Goal: Task Accomplishment & Management: Use online tool/utility

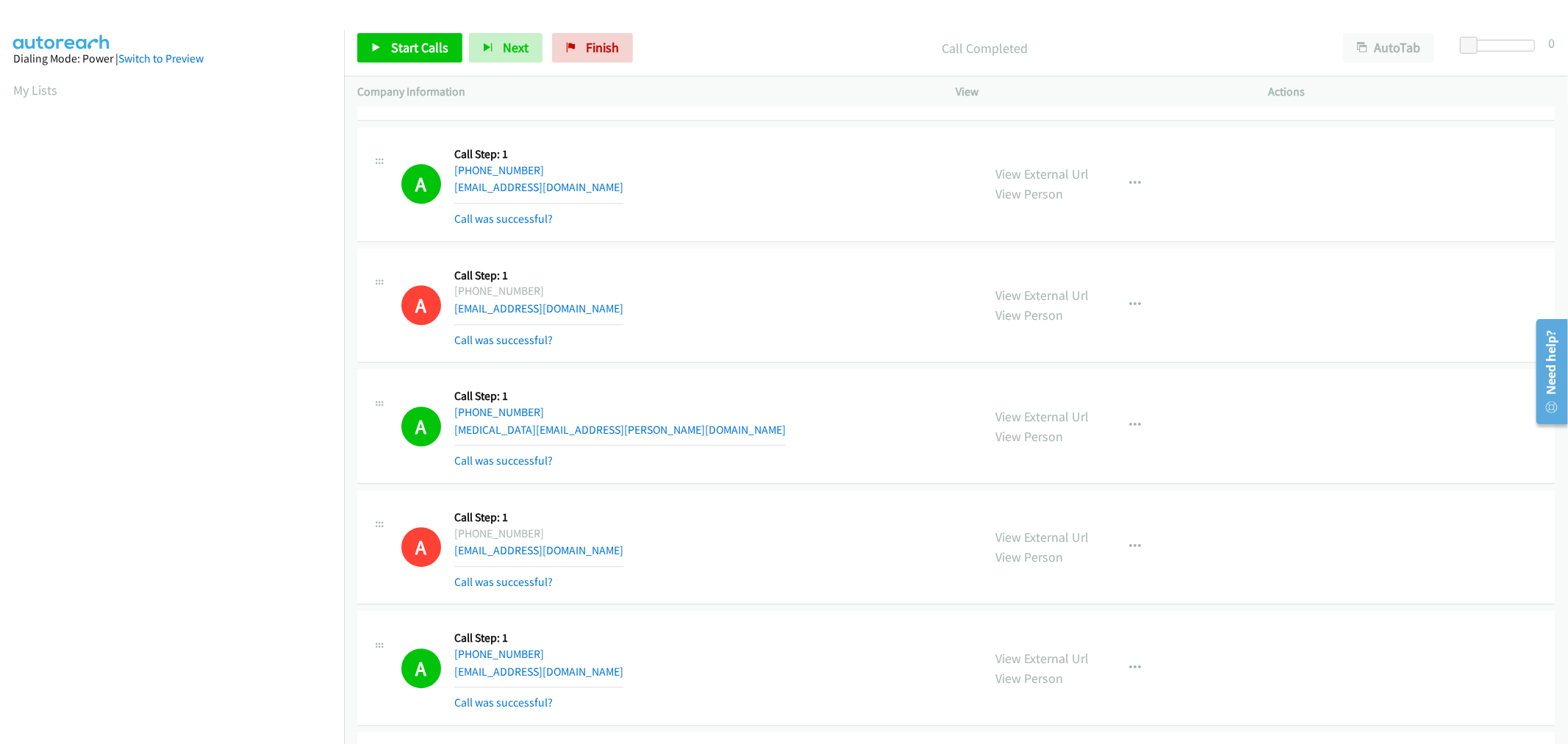
scroll to position [82, 0]
click at [809, 261] on div "A Callback Scheduled Call Step: 1 [GEOGRAPHIC_DATA]/[GEOGRAPHIC_DATA] [PHONE_NU…" at bounding box center [956, 306] width 1198 height 115
click at [420, 29] on div "Start Calls Pause Next Finish Call Completed AutoTab AutoTab 0" at bounding box center [955, 48] width 1224 height 56
click at [424, 43] on span "Start Calls" at bounding box center [420, 47] width 57 height 17
click at [893, 375] on td "A Callback Scheduled Call Step: 1 America/New_York [PHONE_NUMBER] [MEDICAL_DATA…" at bounding box center [955, 427] width 1224 height 121
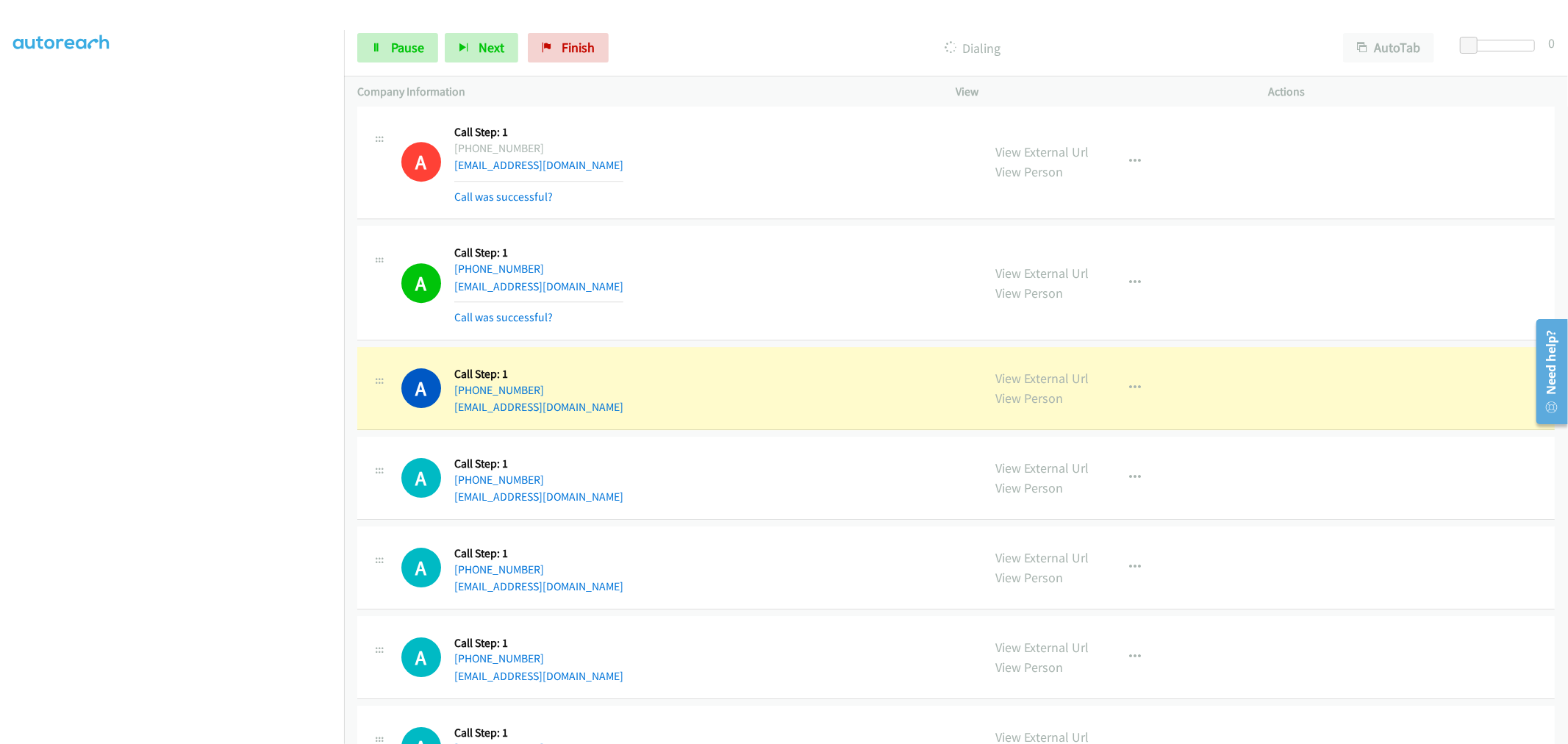
scroll to position [13462, 0]
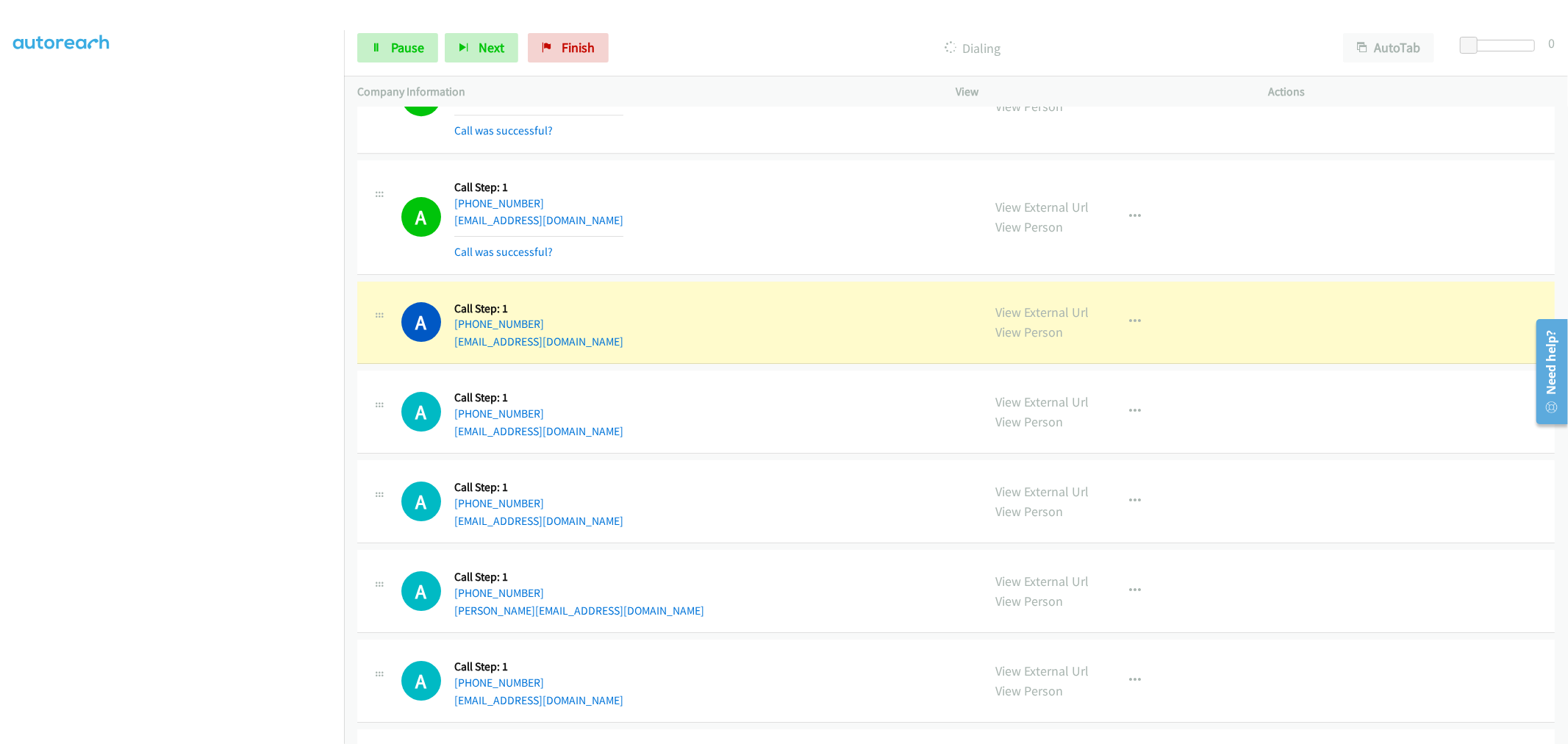
click at [829, 420] on div "A Callback Scheduled Call Step: 1 [GEOGRAPHIC_DATA]/[GEOGRAPHIC_DATA] [PHONE_NU…" at bounding box center [685, 411] width 568 height 56
click at [1139, 228] on button "button" at bounding box center [1135, 216] width 40 height 29
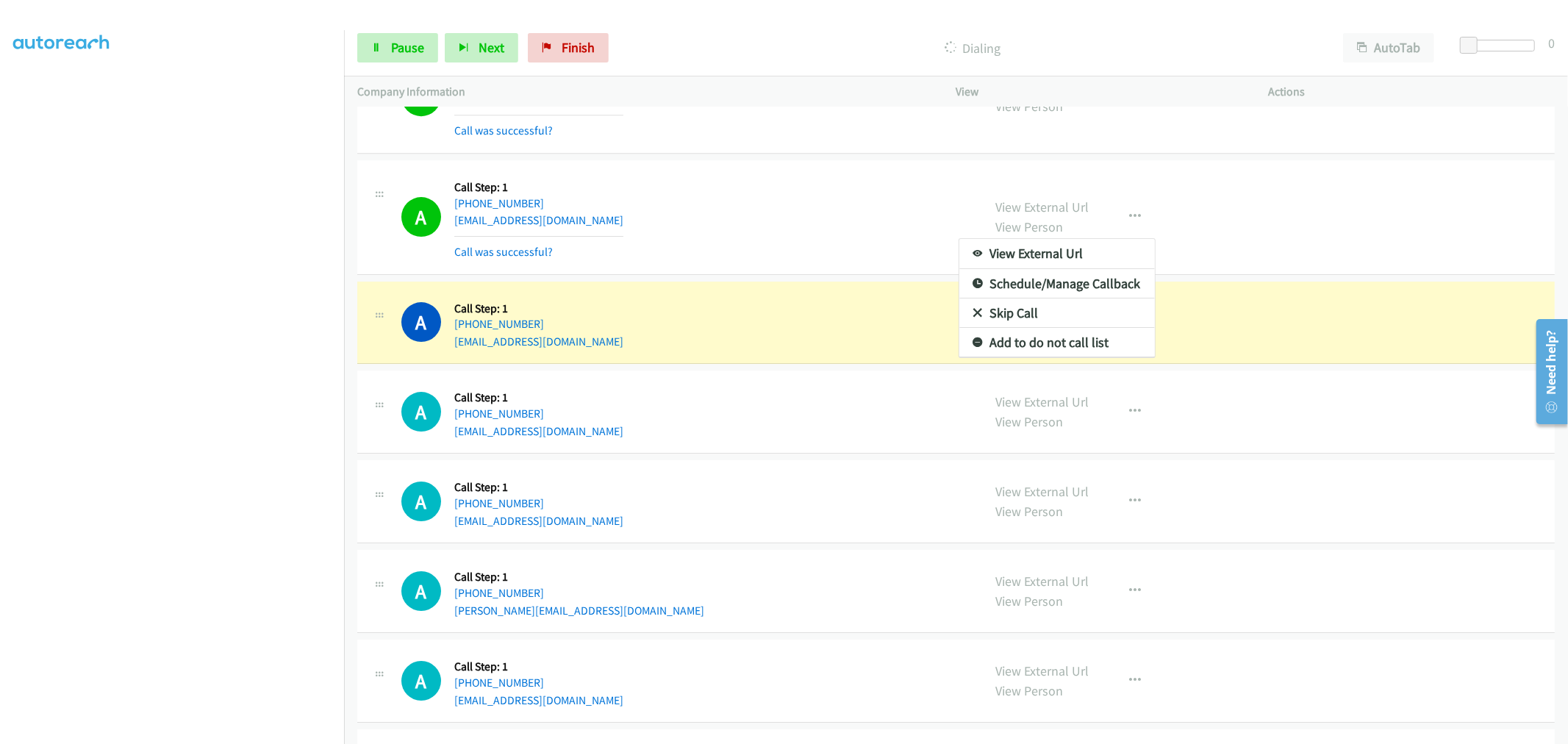
click at [767, 238] on div at bounding box center [784, 372] width 1568 height 744
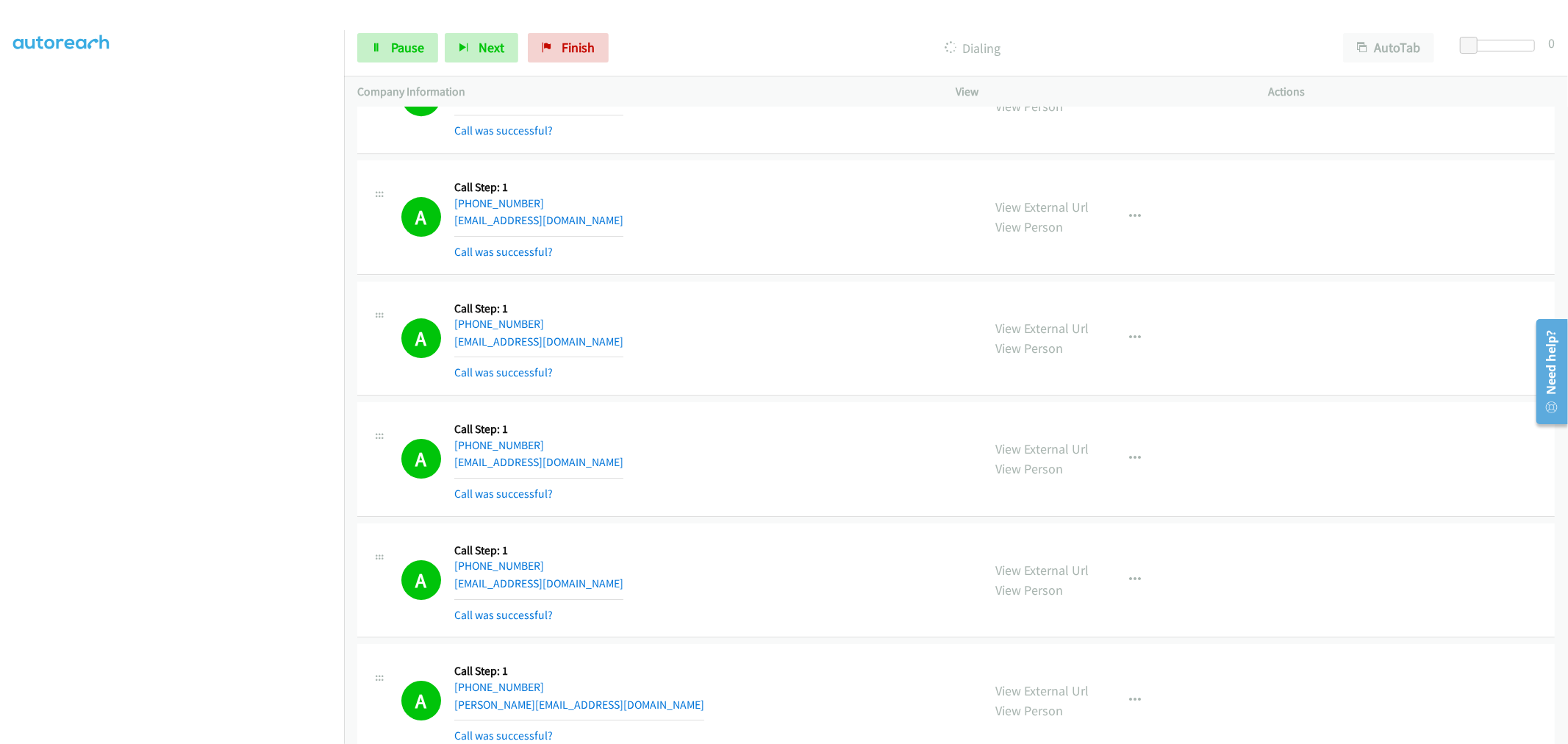
click at [240, 729] on section at bounding box center [171, 395] width 317 height 704
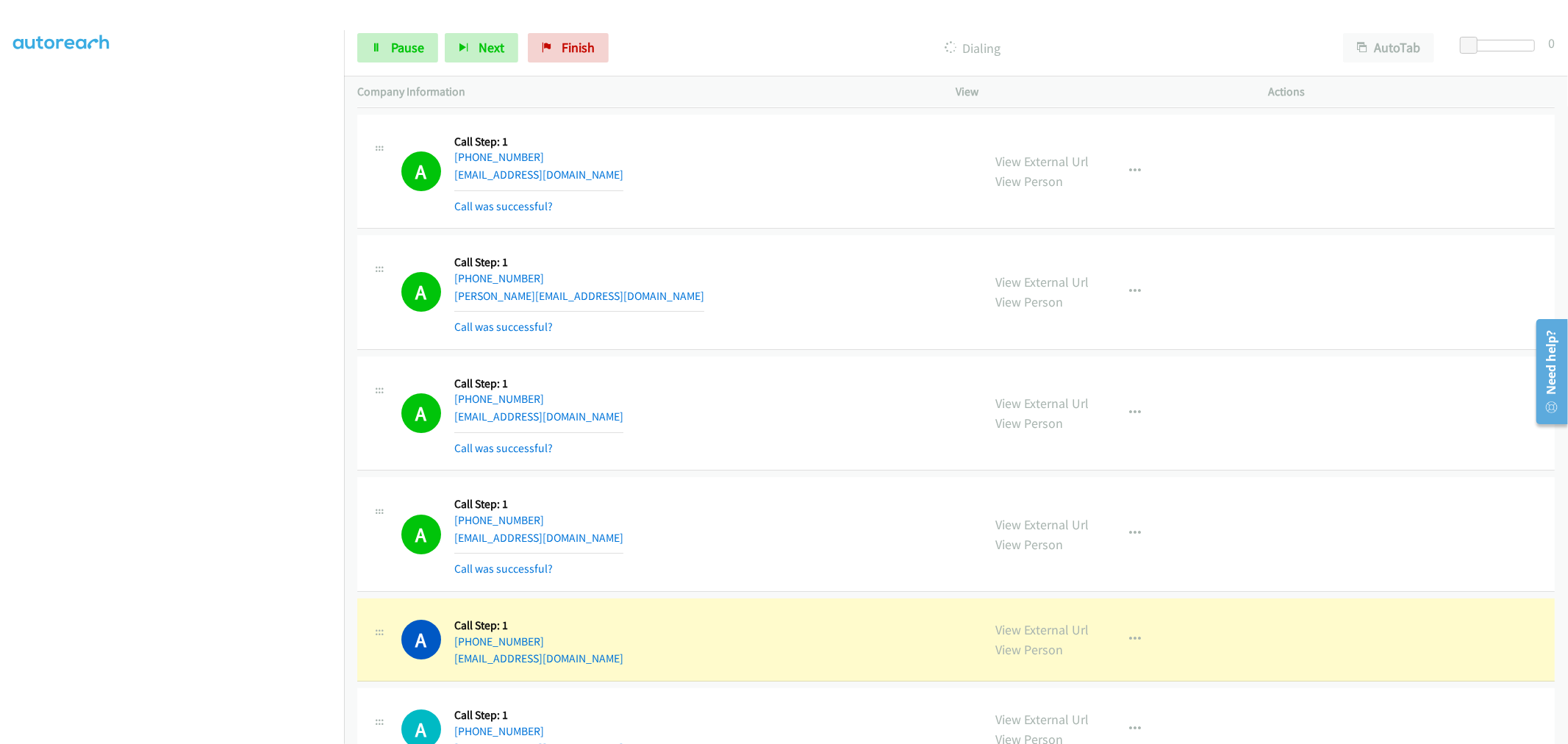
scroll to position [14018, 0]
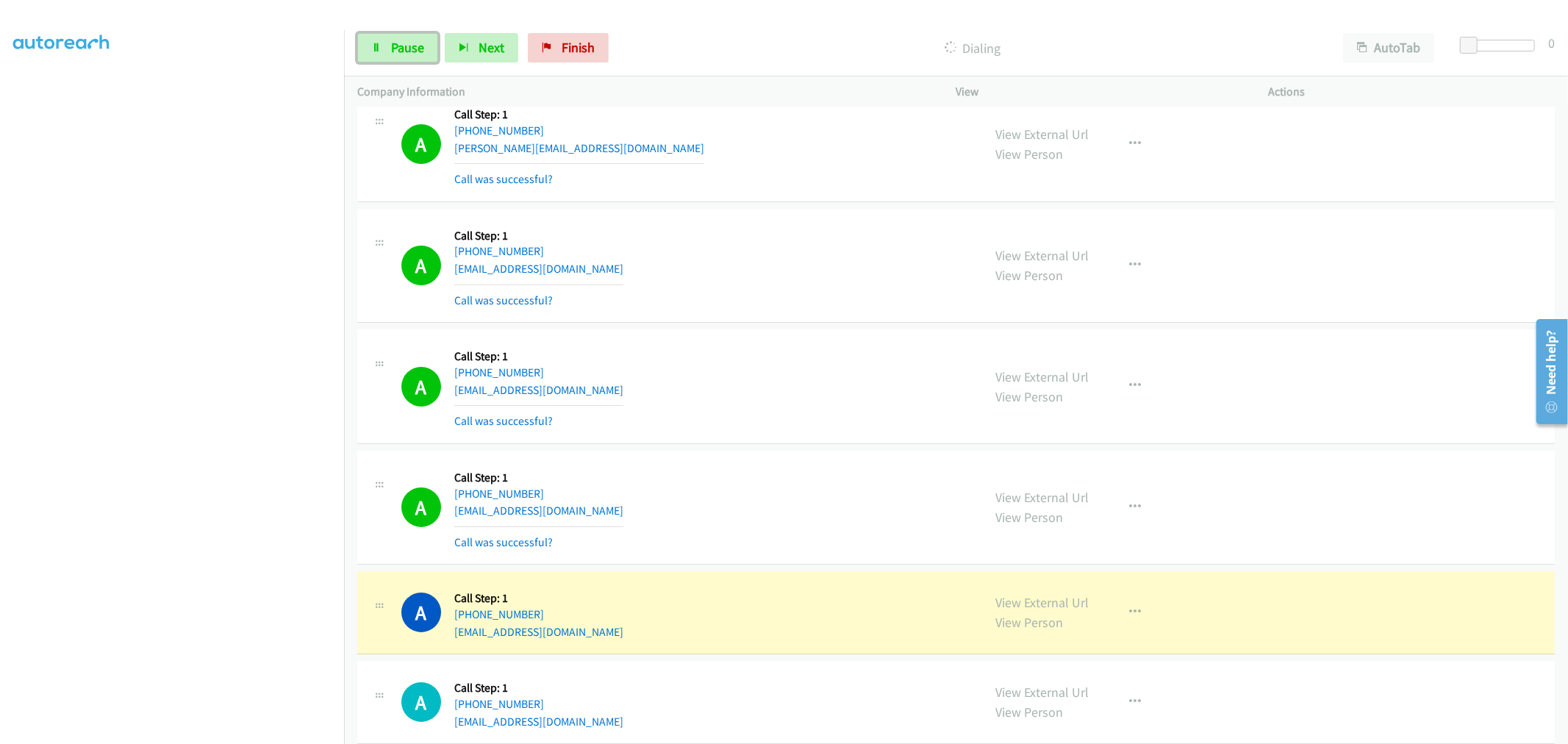
drag, startPoint x: 370, startPoint y: 45, endPoint x: 390, endPoint y: 68, distance: 30.5
click at [371, 45] on icon at bounding box center [376, 48] width 10 height 10
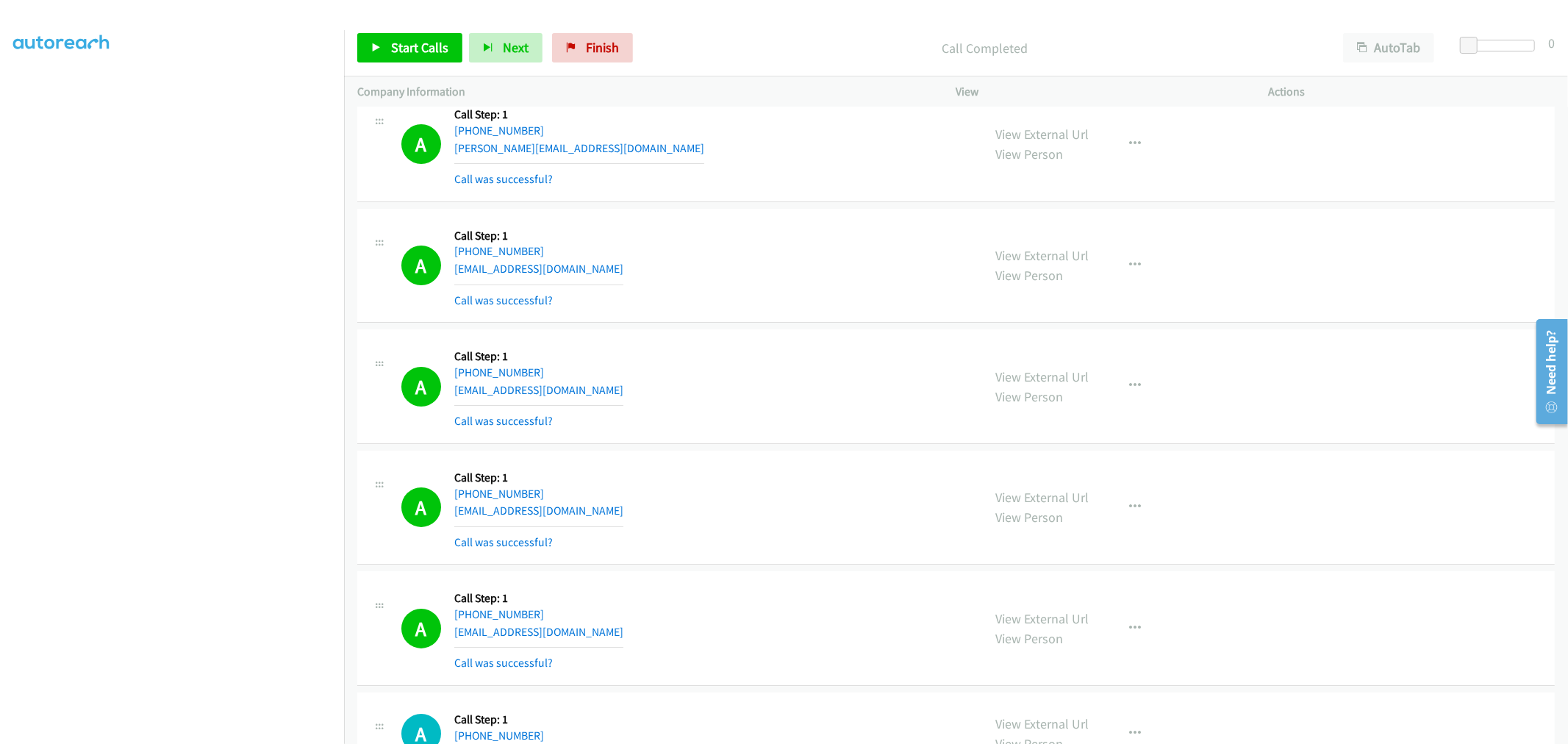
scroll to position [14263, 0]
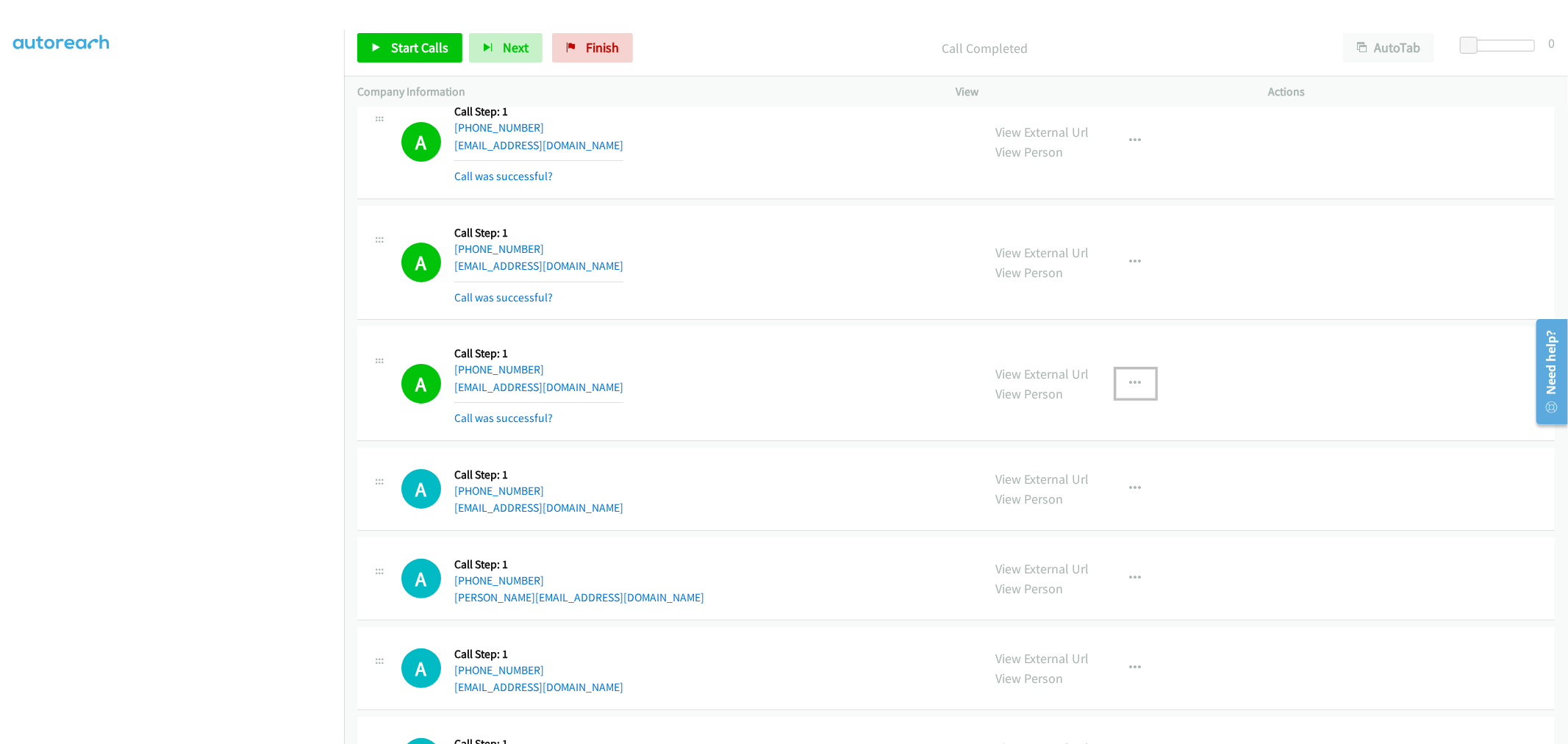
click at [1130, 390] on icon "button" at bounding box center [1135, 383] width 12 height 12
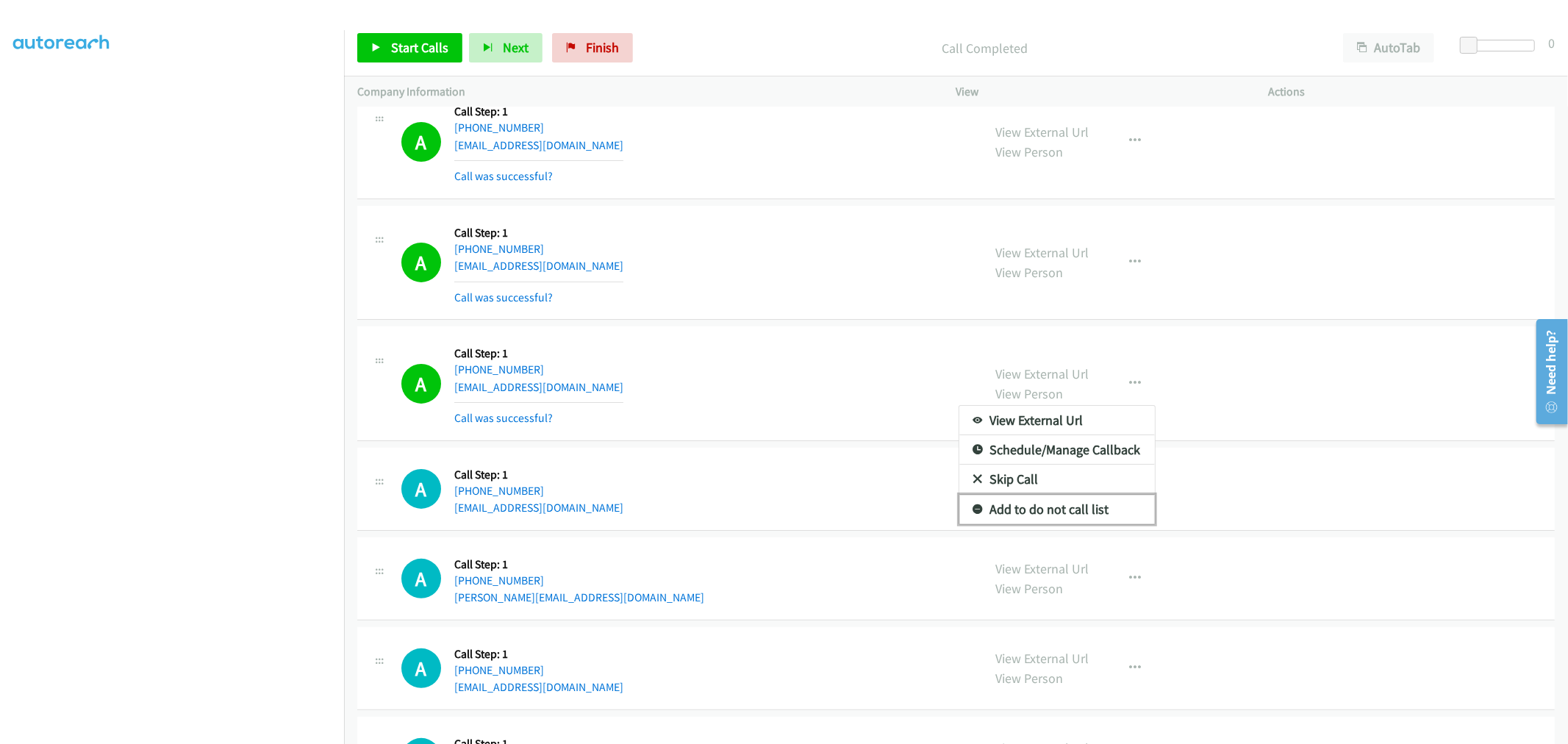
click at [1050, 520] on link "Add to do not call list" at bounding box center [1057, 509] width 195 height 29
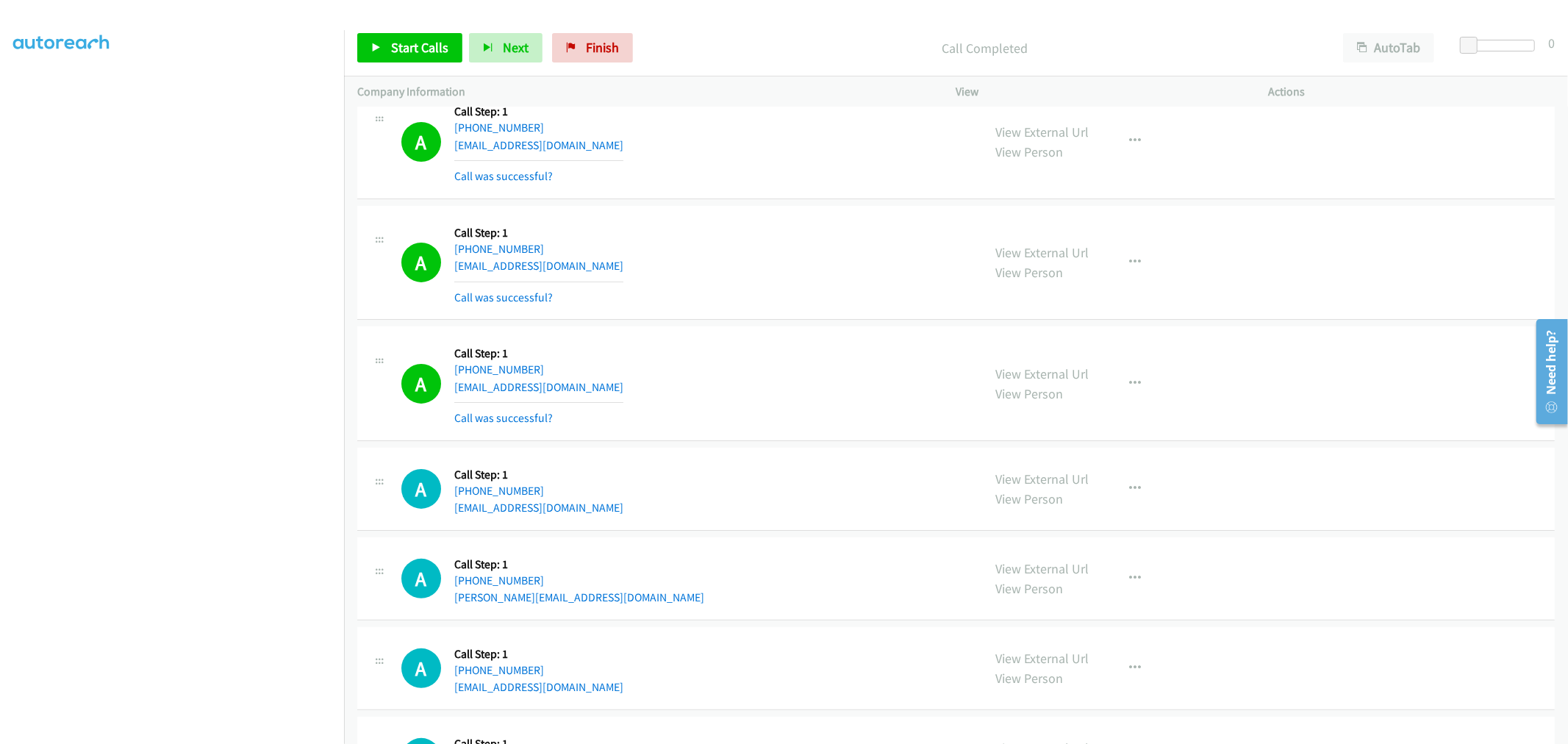
click at [709, 356] on div "A Callback Scheduled Call Step: 1 America/New_York [PHONE_NUMBER] [EMAIL_ADDRES…" at bounding box center [685, 383] width 568 height 87
click at [689, 293] on div "A Callback Scheduled Call Step: 1 America/New_York [PHONE_NUMBER] [EMAIL_ADDRES…" at bounding box center [685, 262] width 568 height 87
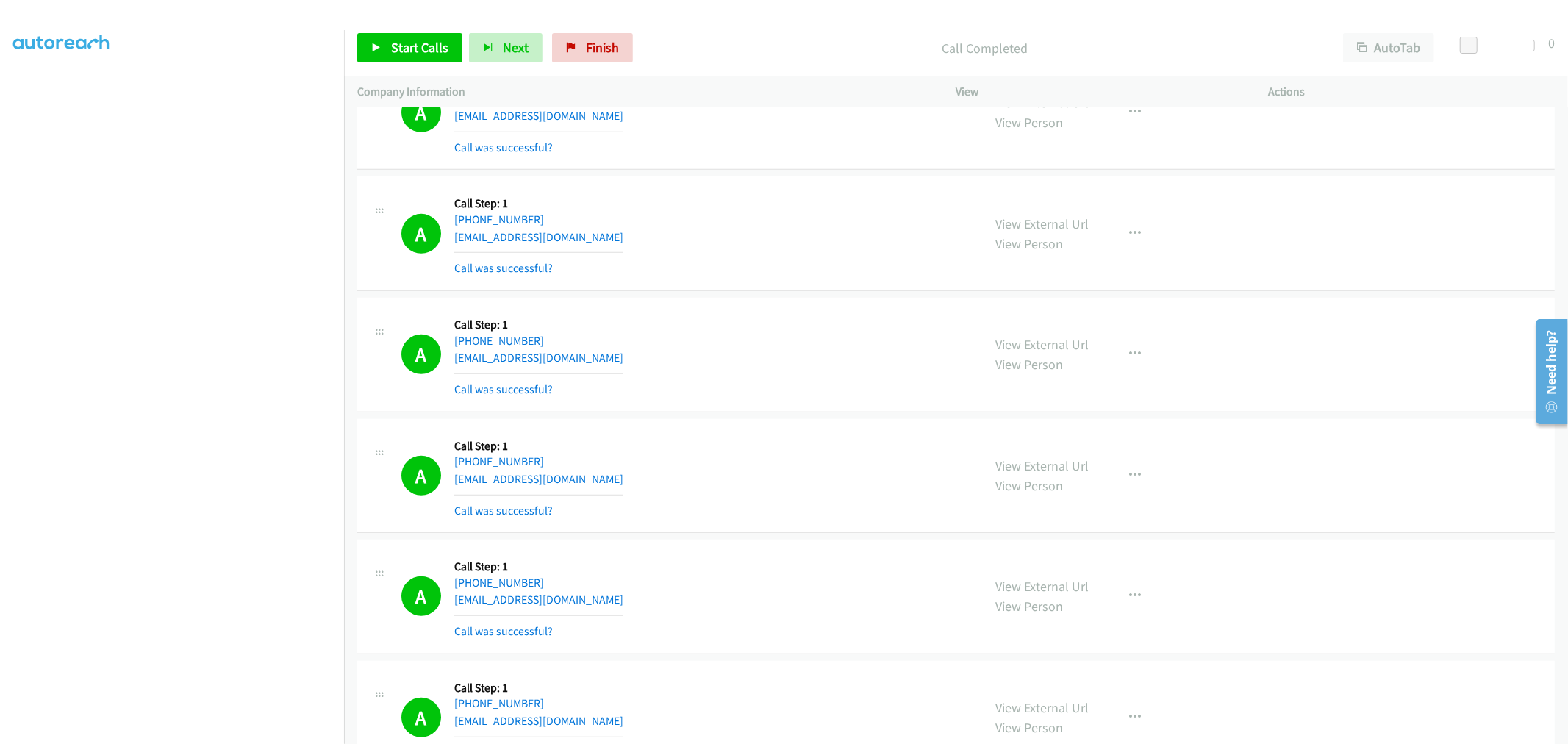
scroll to position [10084, 0]
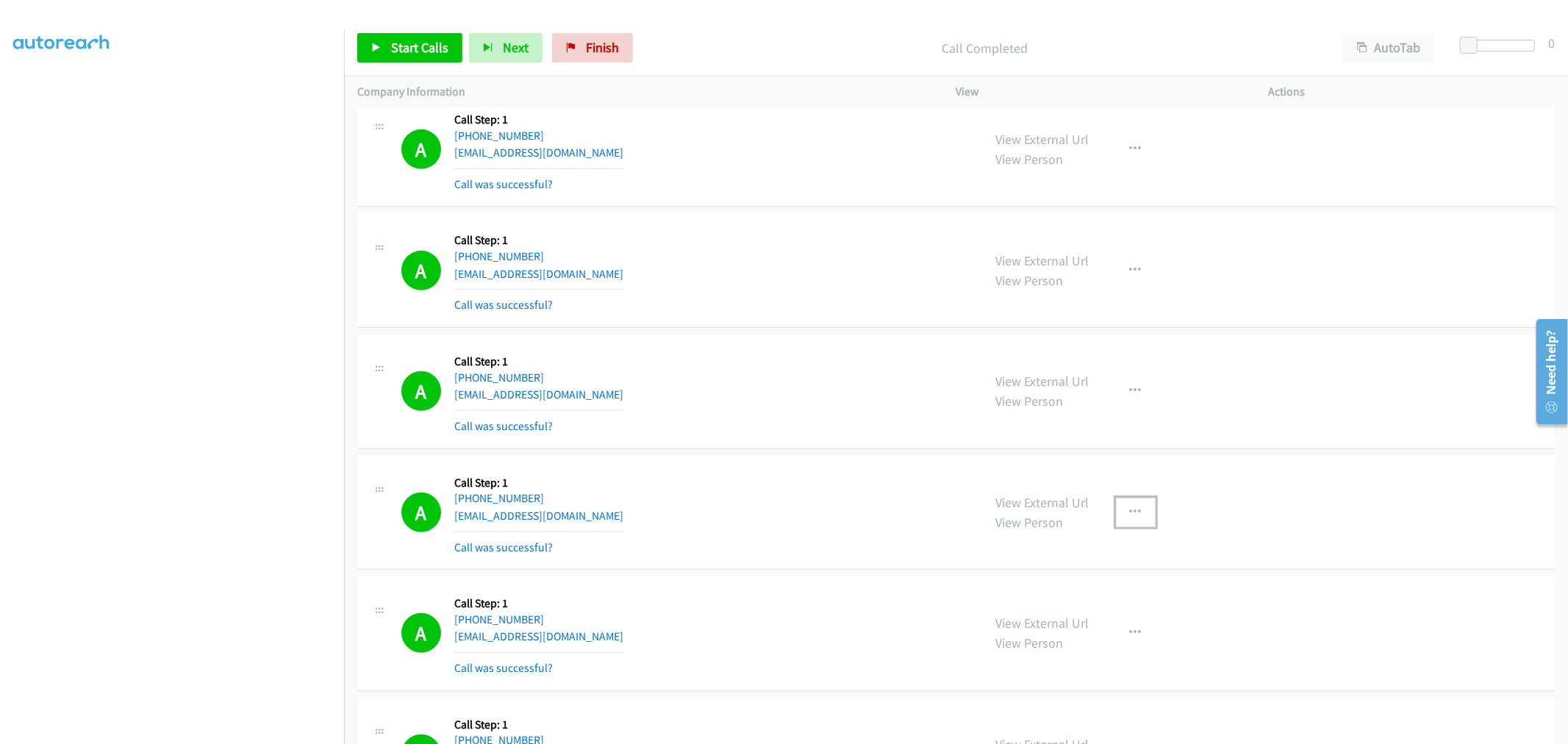
click at [1130, 505] on button "button" at bounding box center [1135, 512] width 40 height 29
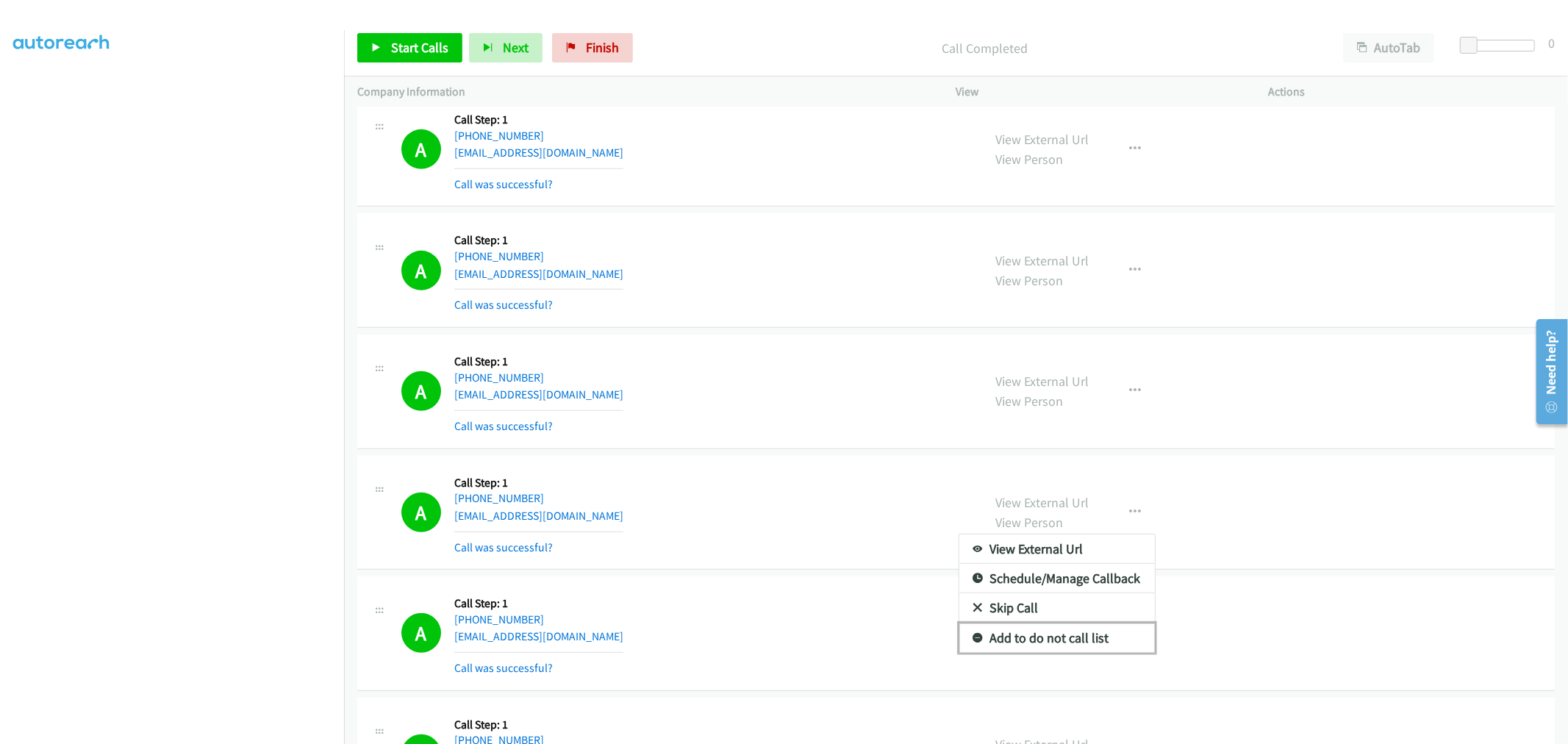
click at [1056, 633] on link "Add to do not call list" at bounding box center [1057, 637] width 195 height 29
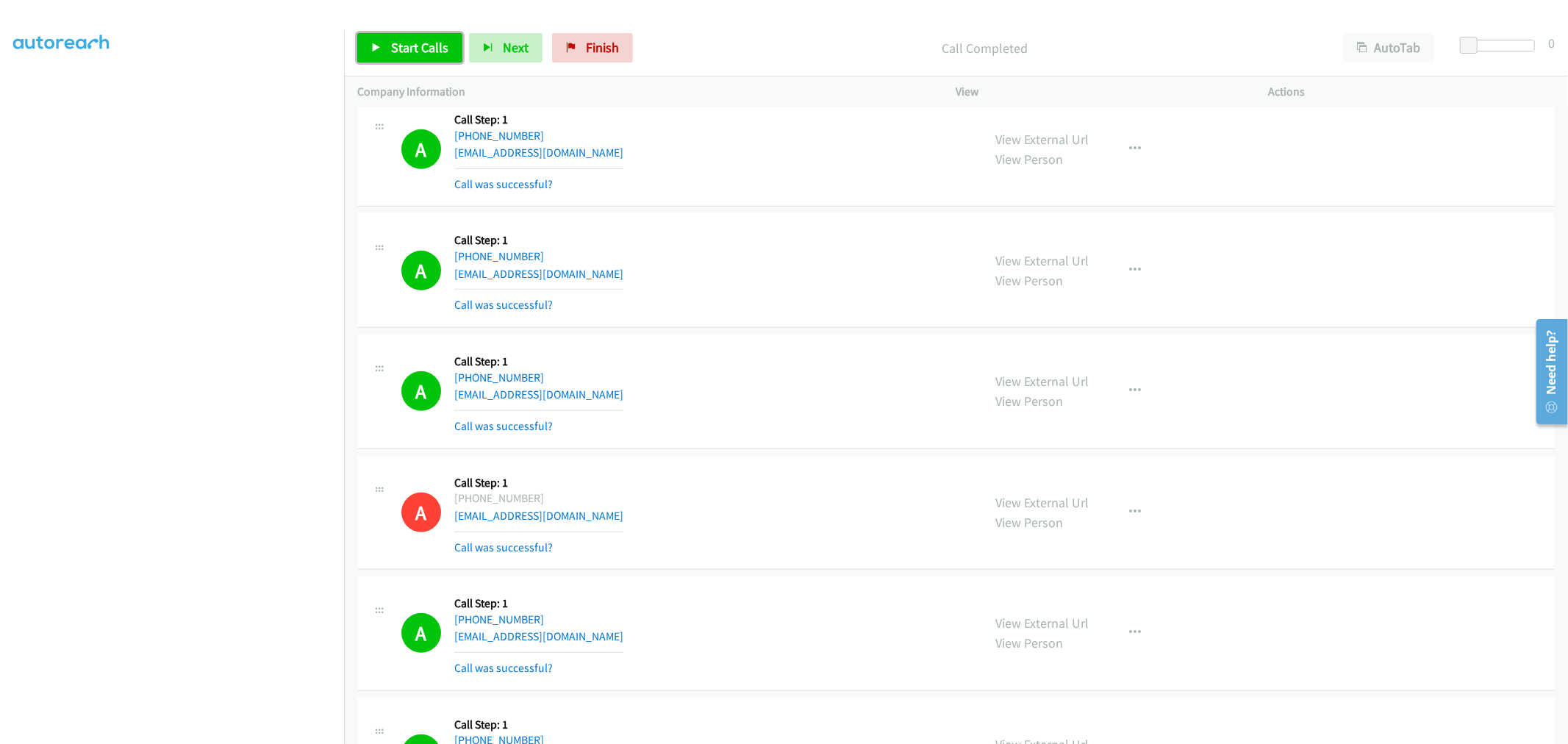
click at [363, 37] on link "Start Calls" at bounding box center [410, 48] width 105 height 29
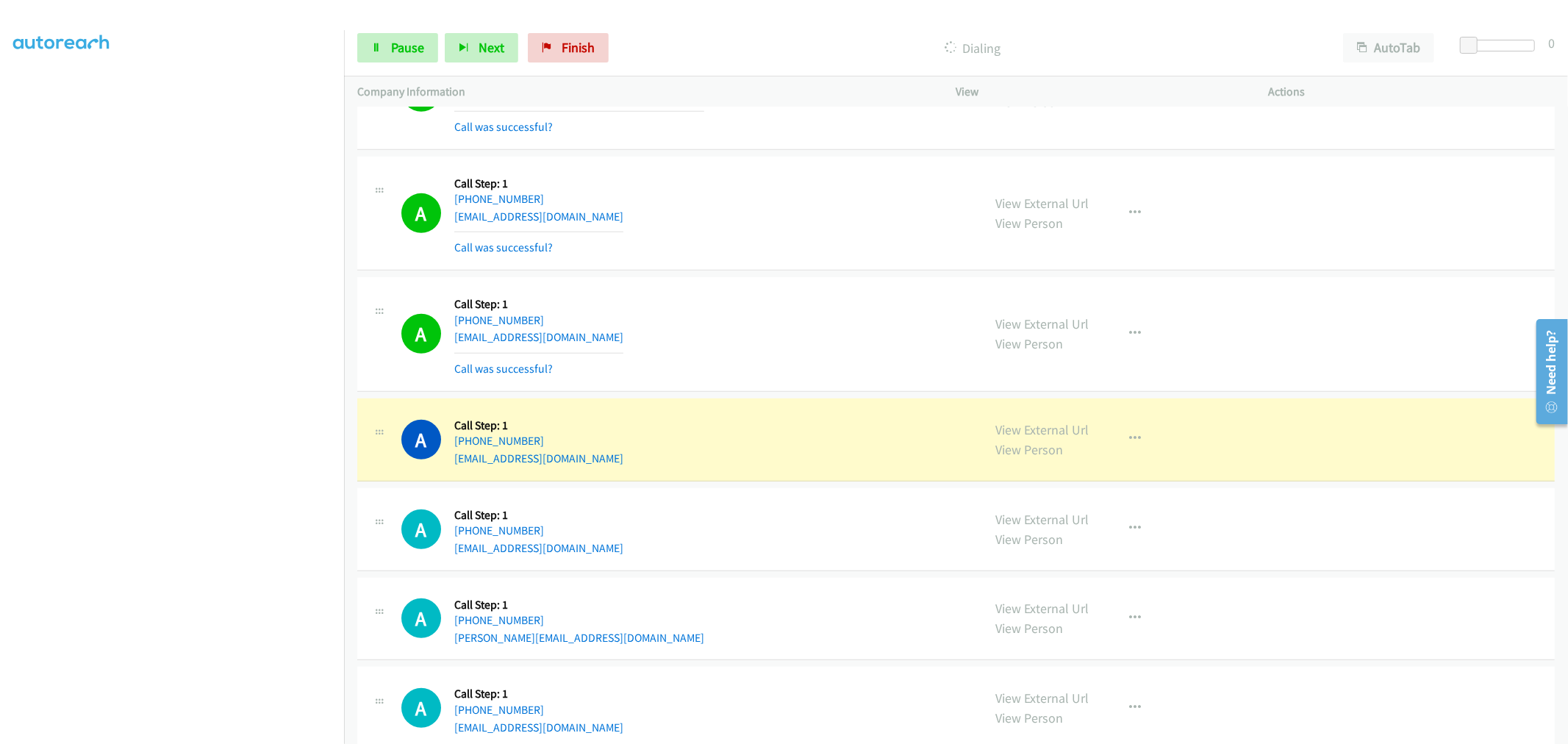
scroll to position [14982, 0]
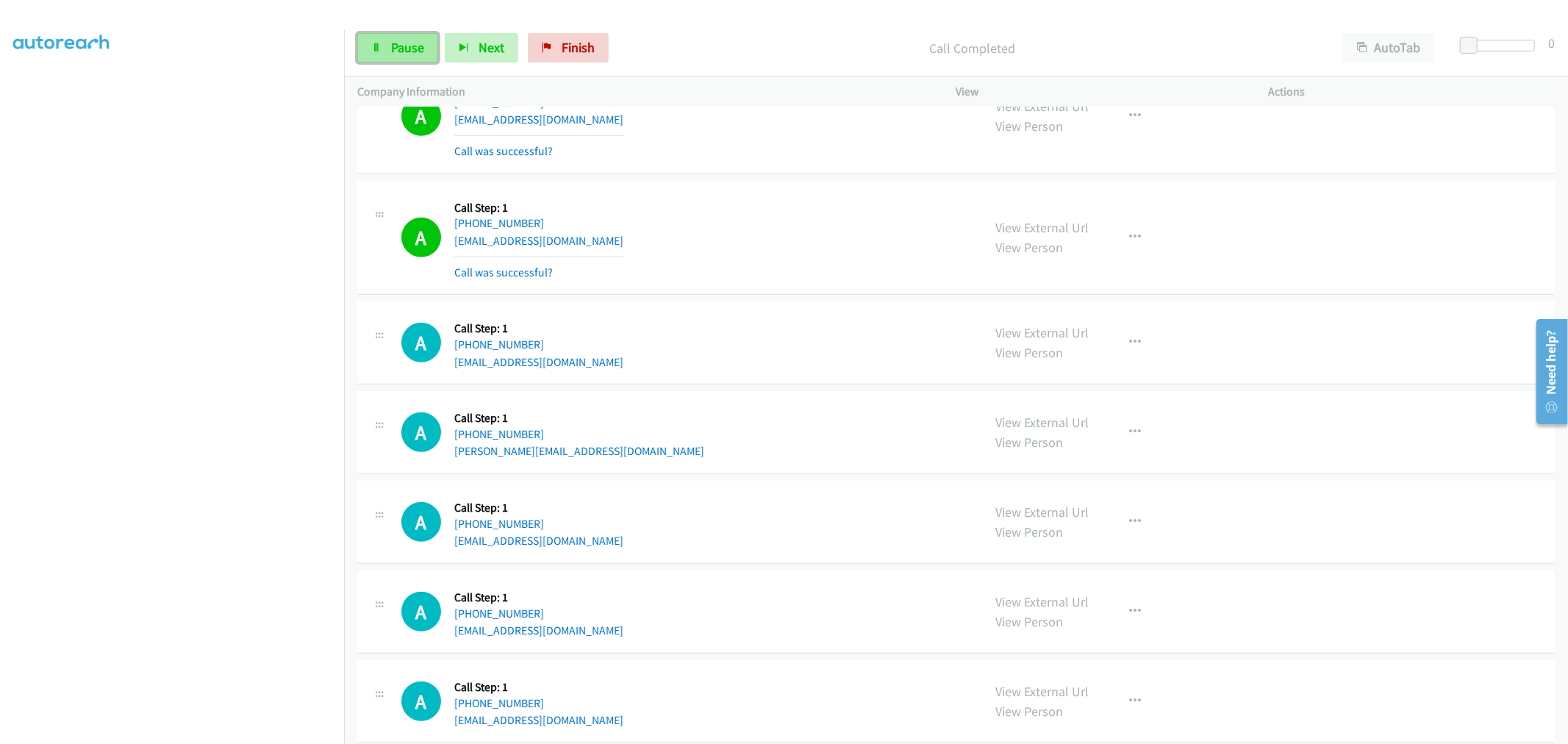
click at [378, 40] on link "Pause" at bounding box center [398, 48] width 81 height 29
